Goal: Task Accomplishment & Management: Complete application form

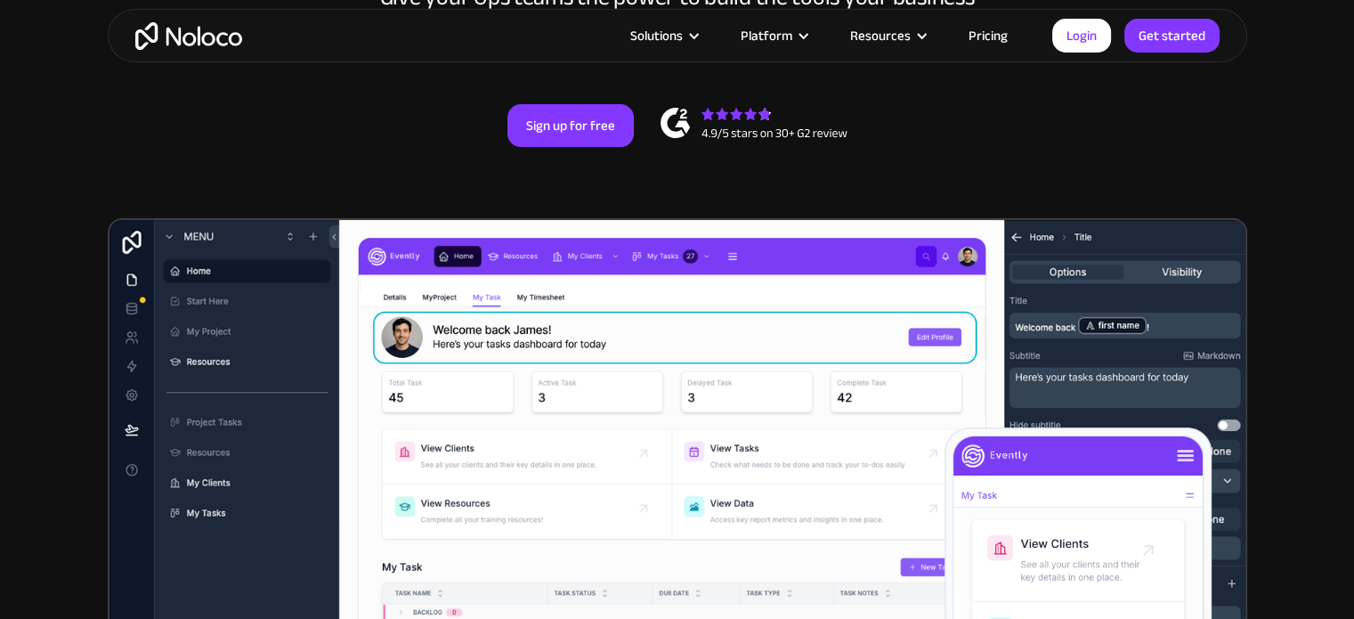
scroll to position [356, 0]
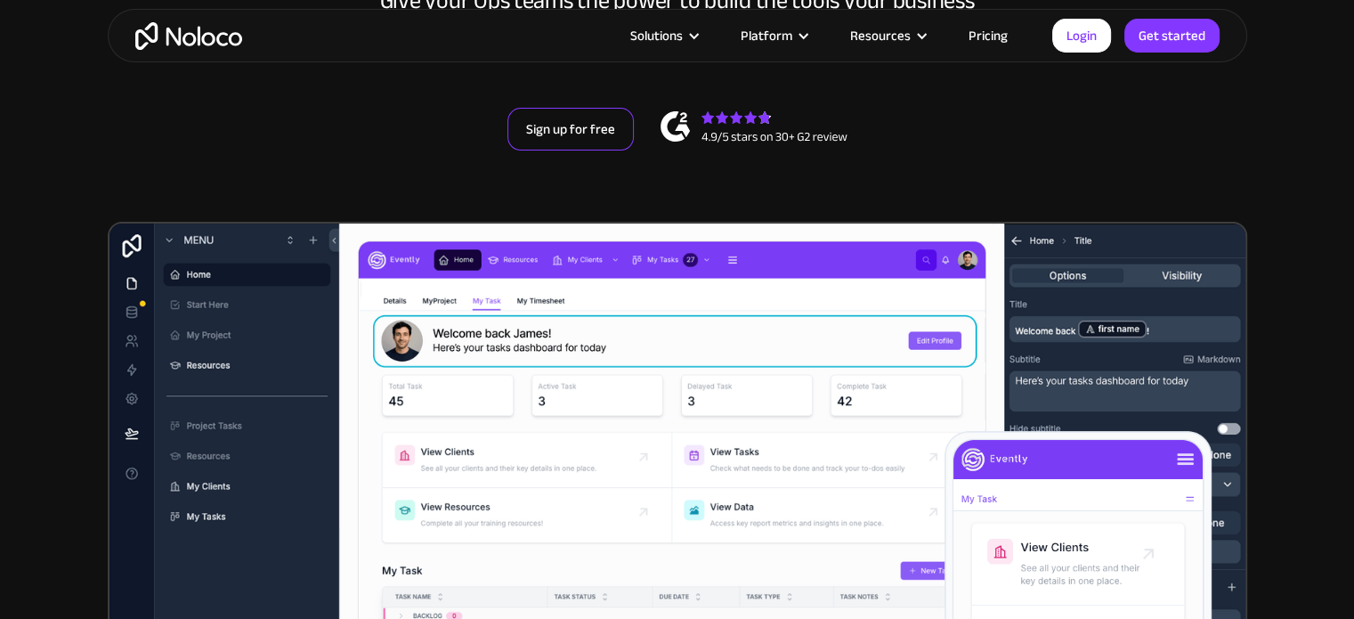
click at [549, 130] on link "Sign up for free" at bounding box center [571, 129] width 126 height 43
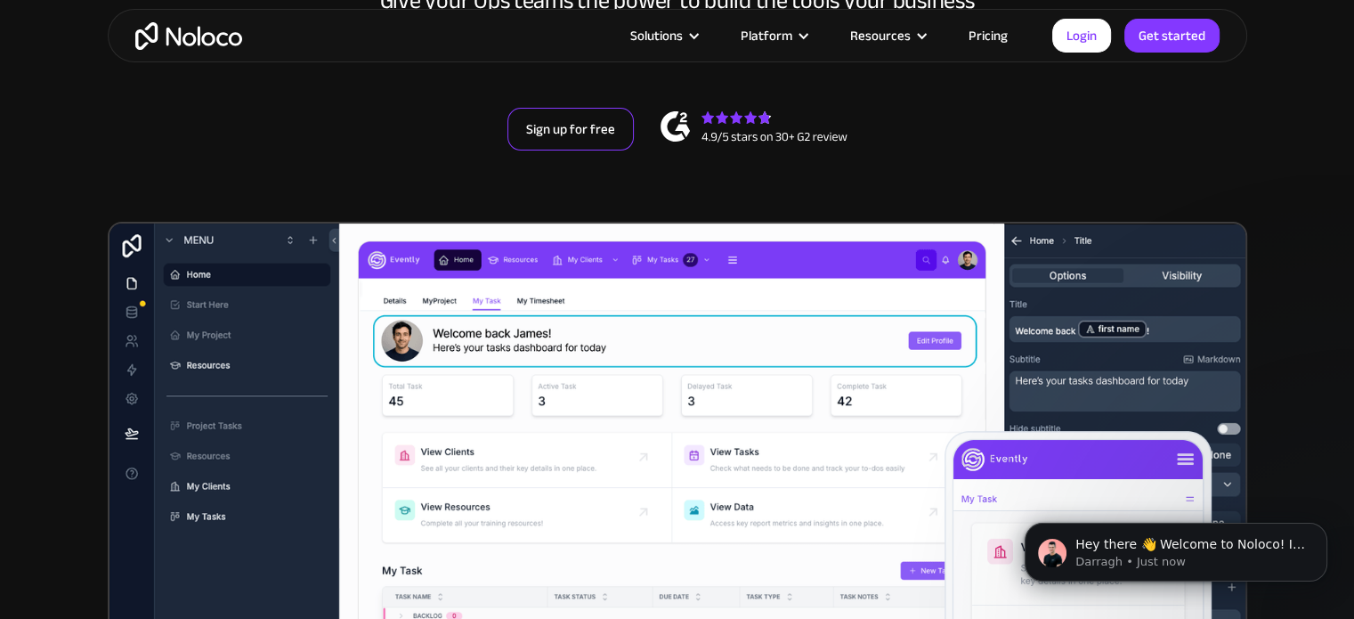
scroll to position [0, 0]
click at [592, 142] on link "Sign up for free" at bounding box center [571, 129] width 126 height 43
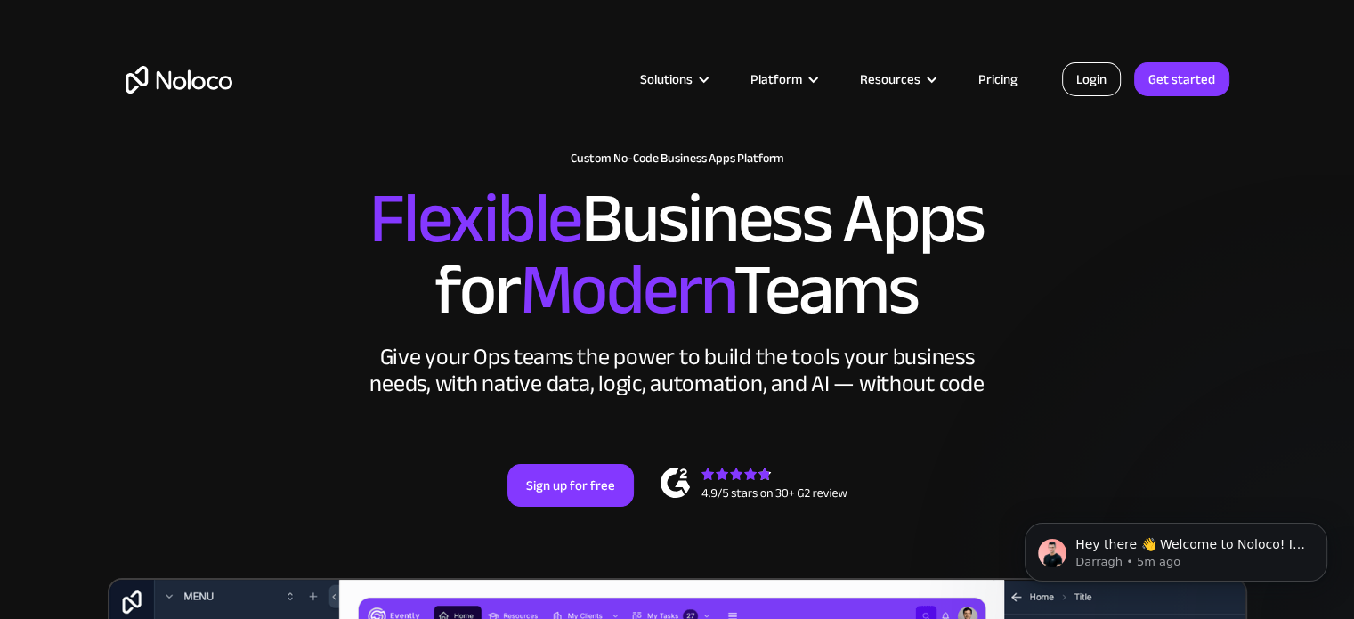
click at [1111, 83] on link "Login" at bounding box center [1091, 79] width 59 height 34
